Goal: Task Accomplishment & Management: Complete application form

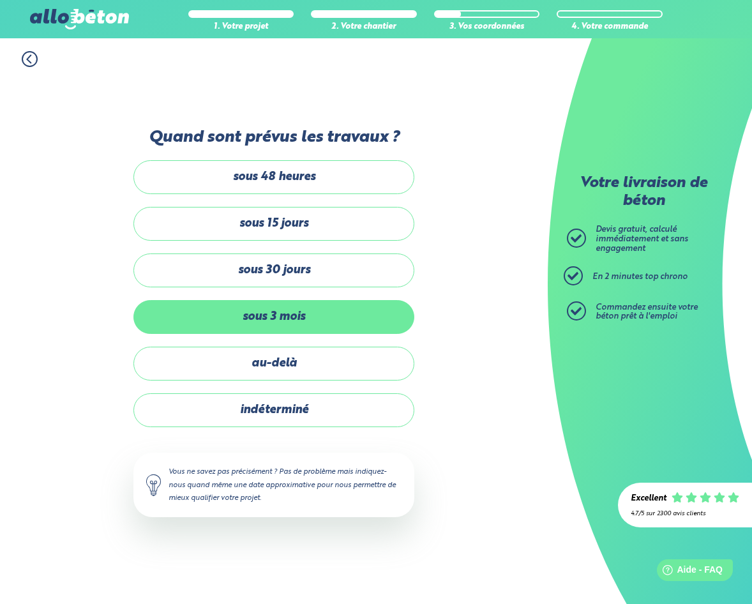
click at [322, 306] on label "sous 3 mois" at bounding box center [273, 317] width 281 height 34
click at [0, 0] on input "sous 3 mois" at bounding box center [0, 0] width 0 height 0
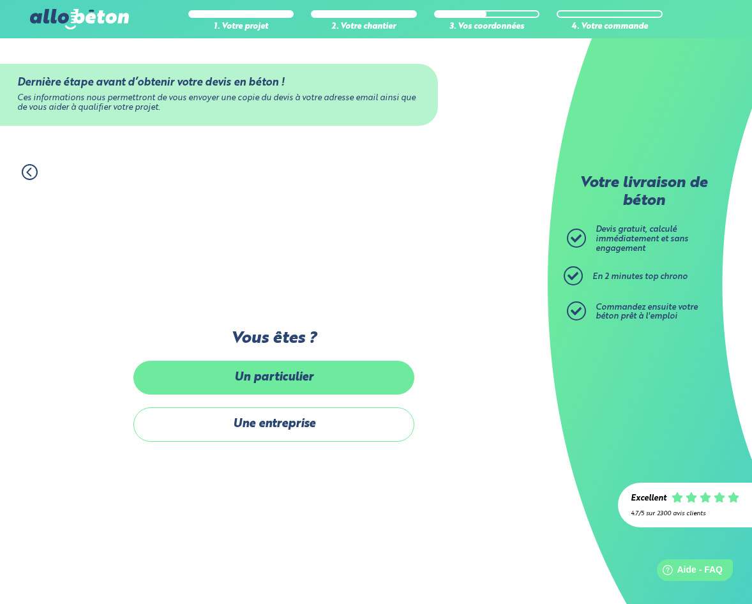
click at [299, 380] on label "Un particulier" at bounding box center [273, 378] width 281 height 34
click at [0, 0] on input "Un particulier" at bounding box center [0, 0] width 0 height 0
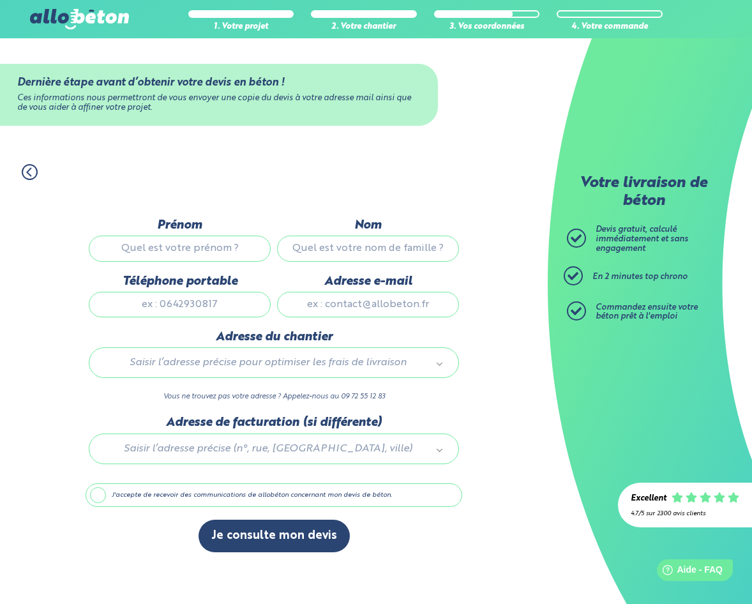
click at [210, 247] on input "Prénom" at bounding box center [180, 248] width 182 height 26
type input "sebastien"
click at [384, 248] on input "Nom" at bounding box center [368, 248] width 182 height 26
type input "Besseau"
click at [252, 302] on input "Téléphone portable" at bounding box center [180, 305] width 182 height 26
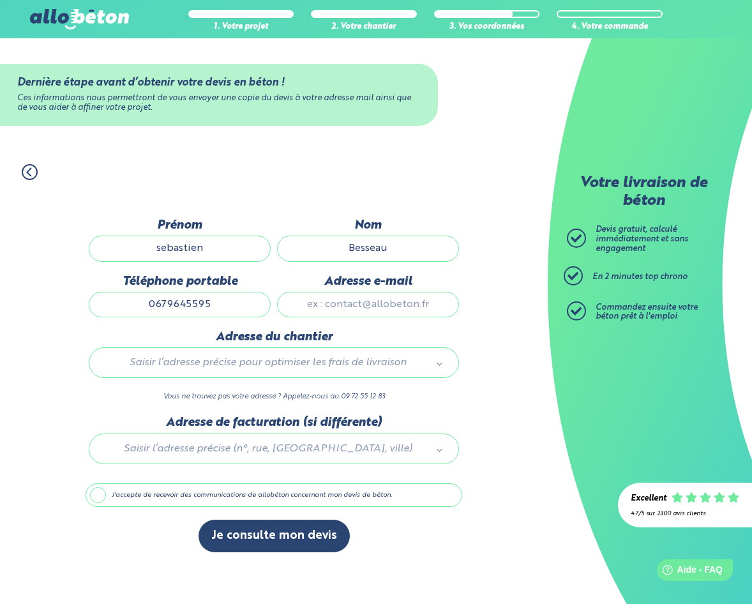
type input "0679645595"
click at [352, 306] on input "Adresse e-mail" at bounding box center [368, 305] width 182 height 26
type input "[EMAIL_ADDRESS][DOMAIN_NAME]"
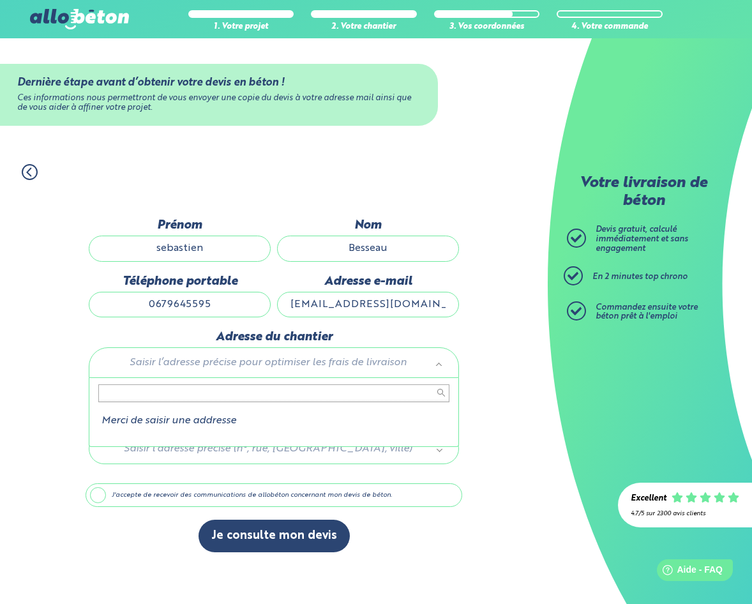
click at [232, 359] on body "09 72 55 12 83 Conseils et Appel Gratuits nos produits le béton prêt à l'emploi…" at bounding box center [376, 302] width 752 height 604
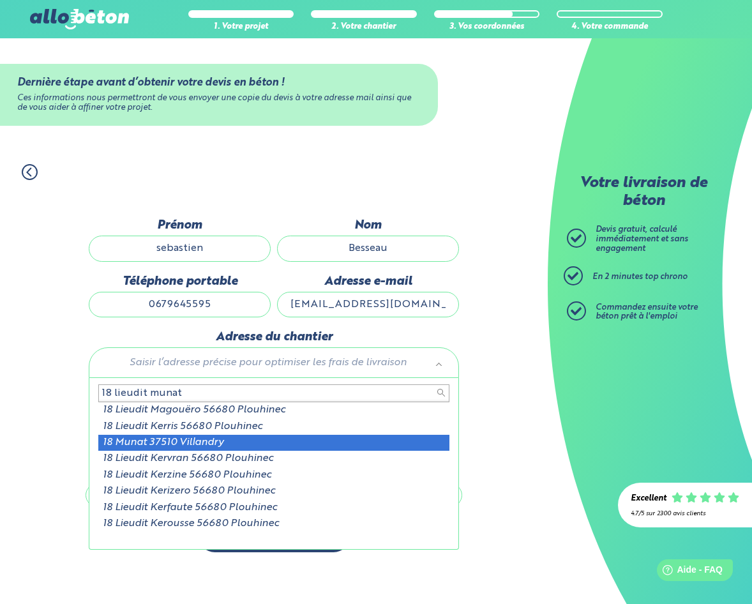
type input "18 lieudit munat"
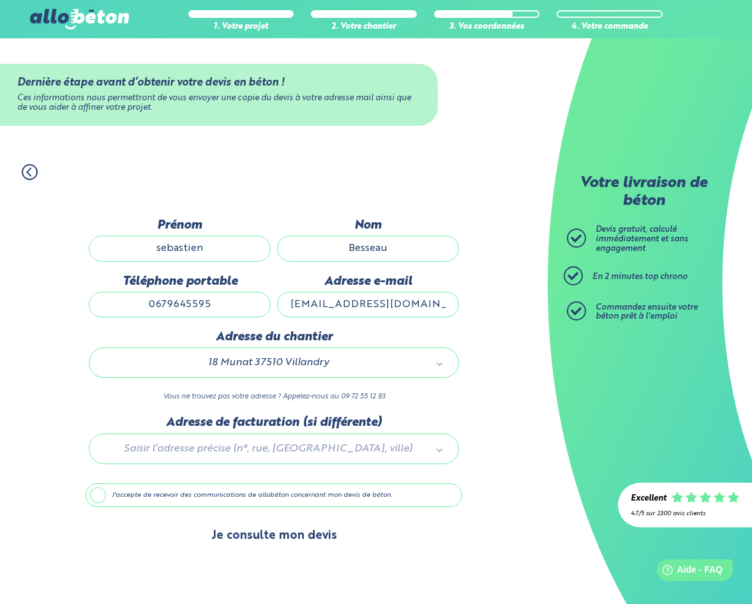
click at [288, 534] on button "Je consulte mon devis" at bounding box center [273, 535] width 151 height 33
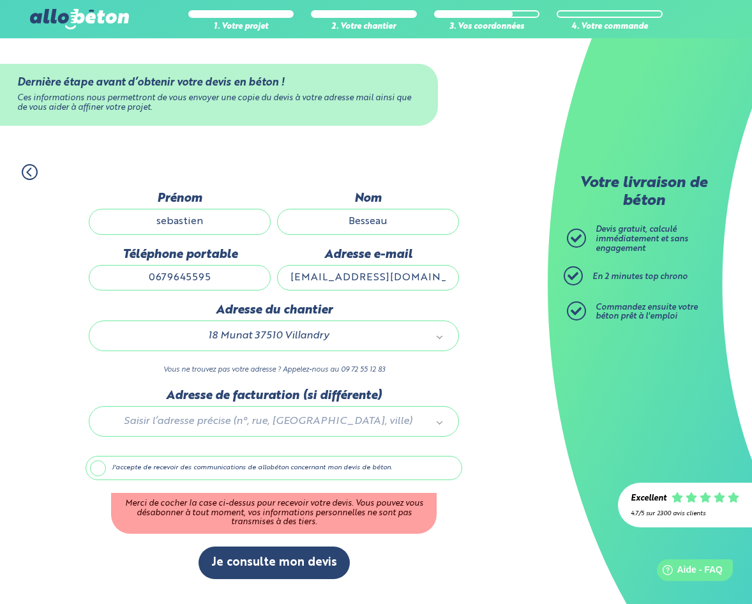
click at [95, 469] on label "J'accepte de recevoir des communications de allobéton concernant mon devis de b…" at bounding box center [274, 468] width 376 height 24
click at [0, 0] on input "J'accepte de recevoir des communications de allobéton concernant mon devis de b…" at bounding box center [0, 0] width 0 height 0
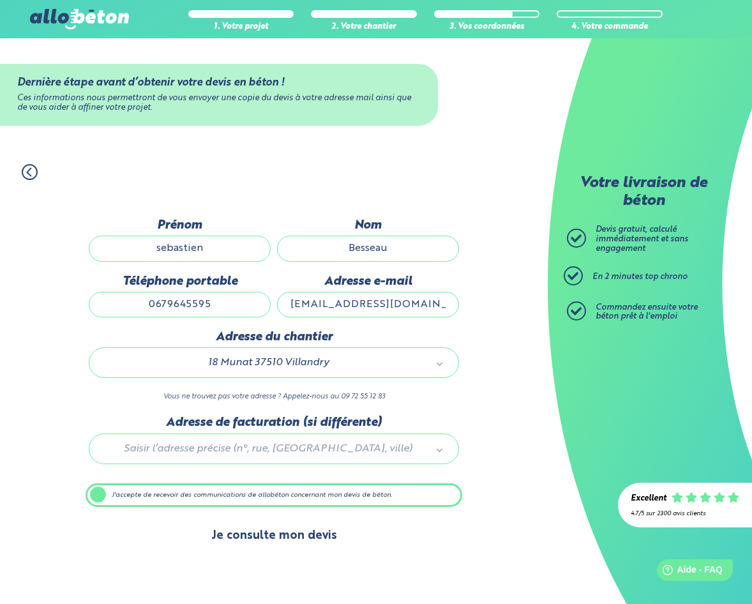
click at [293, 539] on button "Je consulte mon devis" at bounding box center [273, 535] width 151 height 33
